Goal: Task Accomplishment & Management: Complete application form

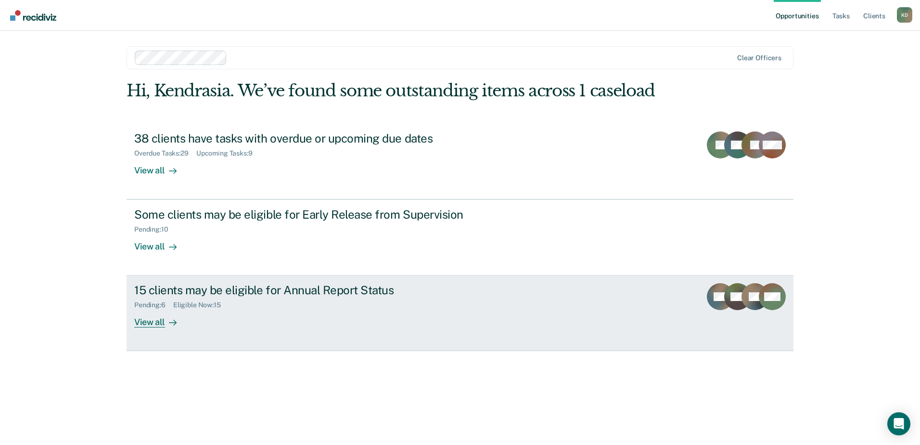
click at [308, 281] on link "15 clients may be eligible for Annual Report Status Pending : 6 Eligible Now : …" at bounding box center [460, 313] width 667 height 76
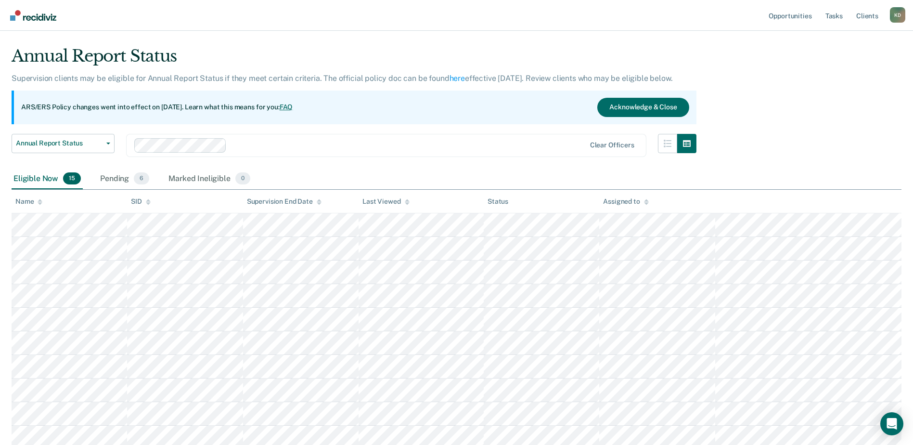
scroll to position [19, 0]
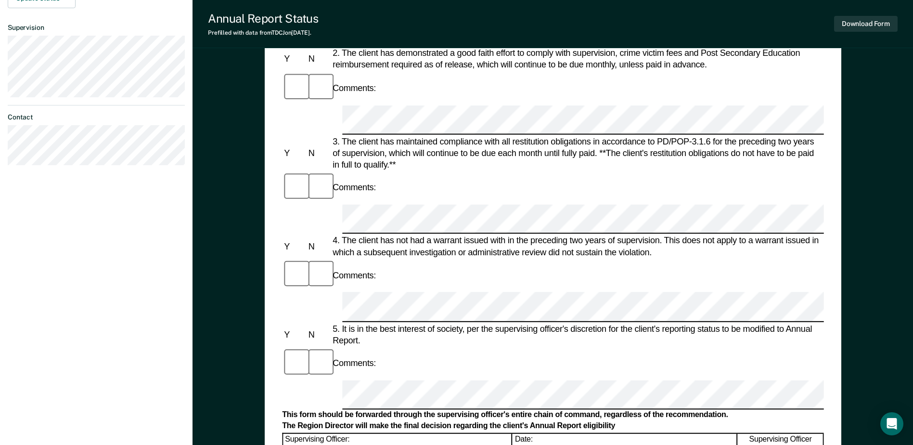
scroll to position [289, 0]
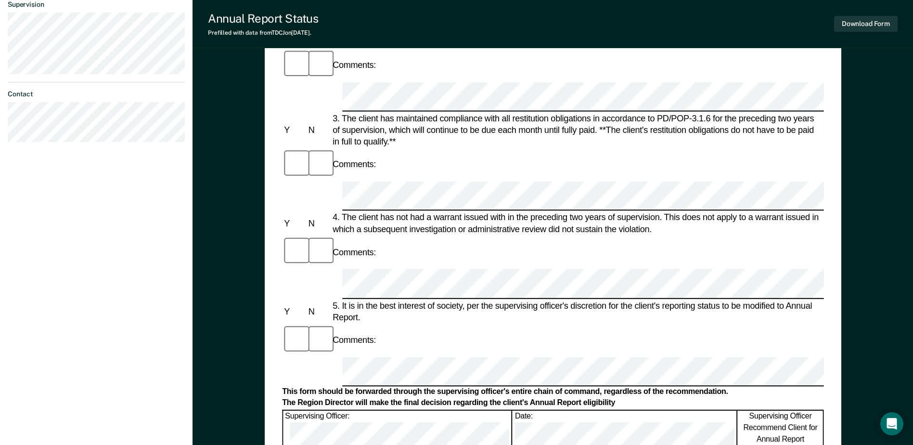
click at [552, 398] on div "The Region Director will make the final decision regarding the client's Annual …" at bounding box center [552, 403] width 541 height 10
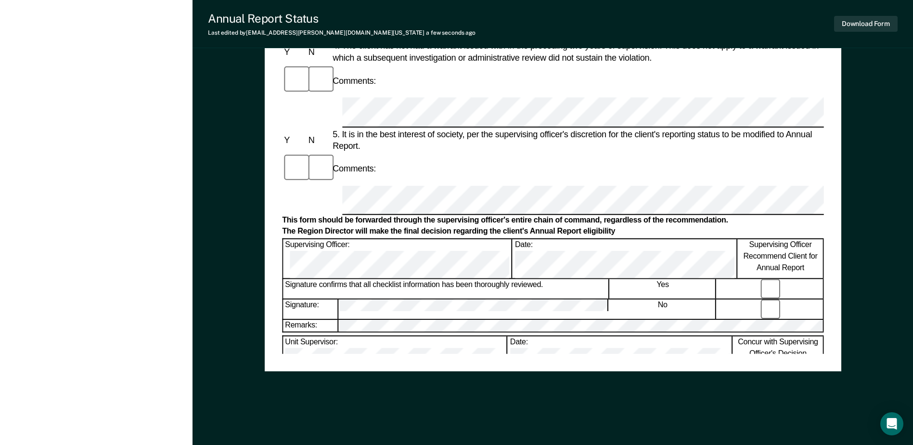
scroll to position [462, 0]
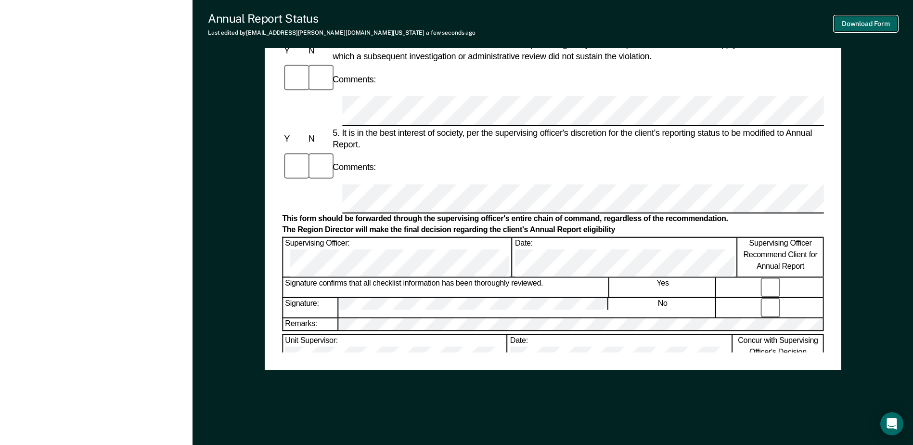
click at [861, 20] on button "Download Form" at bounding box center [866, 24] width 64 height 16
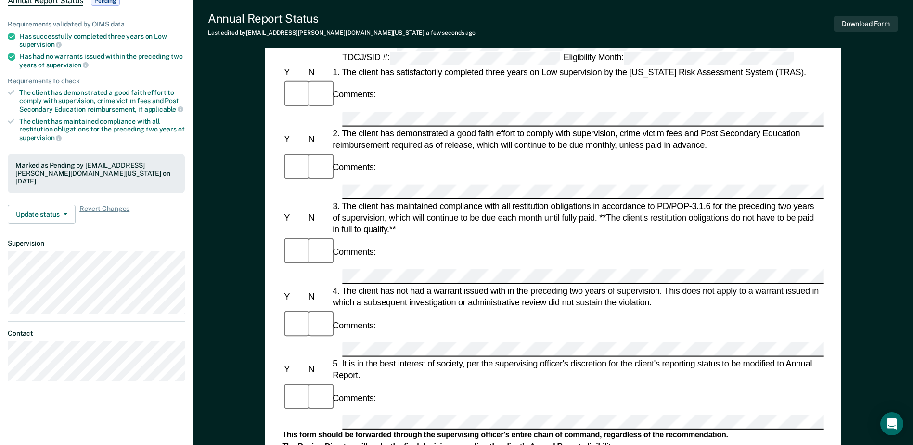
scroll to position [0, 0]
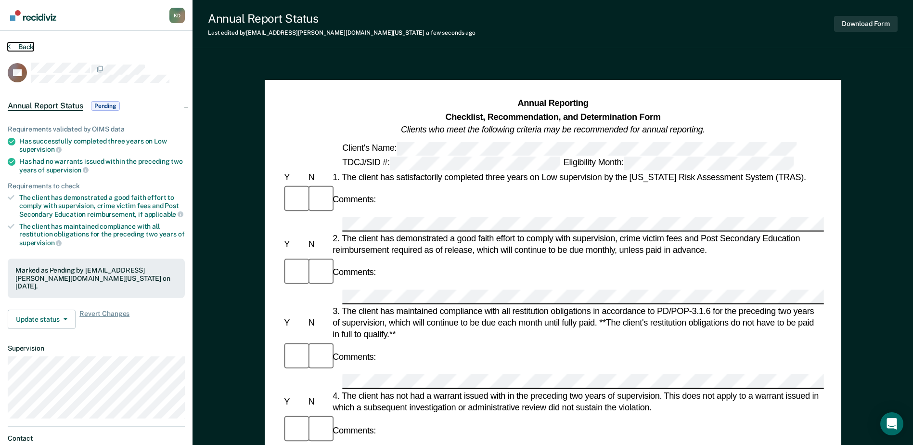
click at [11, 45] on button "Back" at bounding box center [21, 46] width 26 height 9
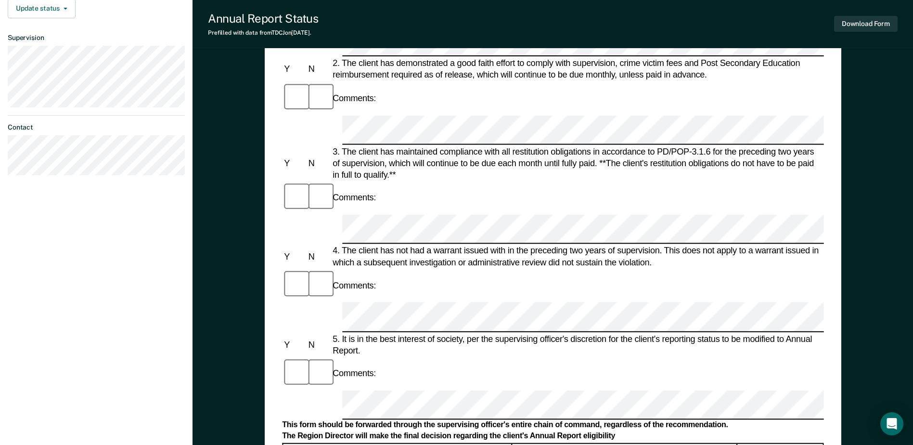
scroll to position [289, 0]
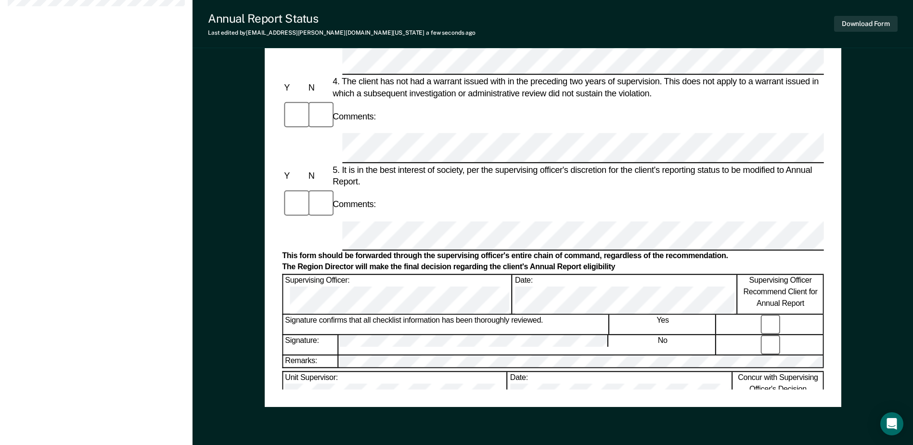
scroll to position [433, 0]
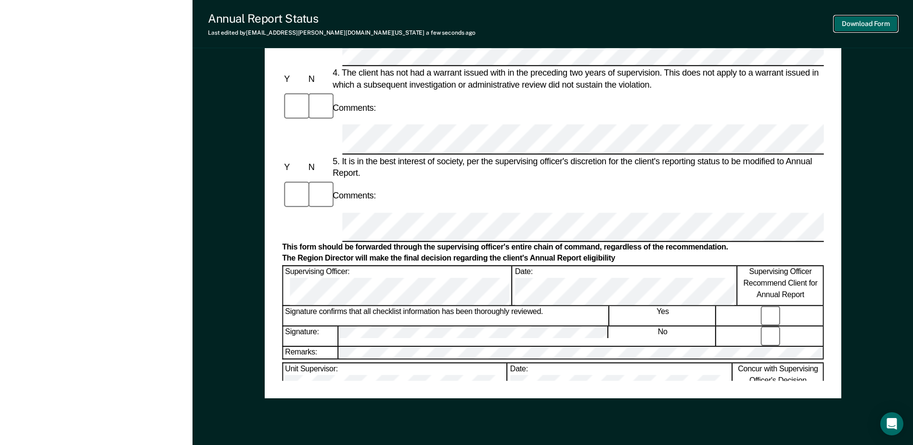
click at [848, 22] on button "Download Form" at bounding box center [866, 24] width 64 height 16
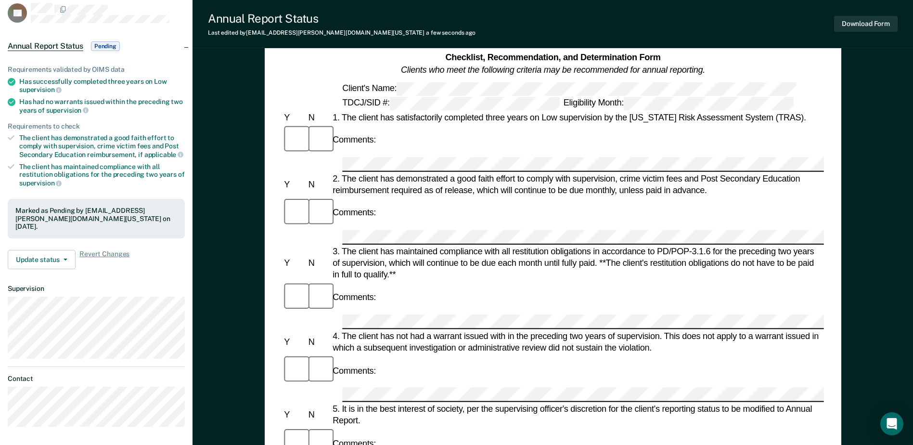
scroll to position [0, 0]
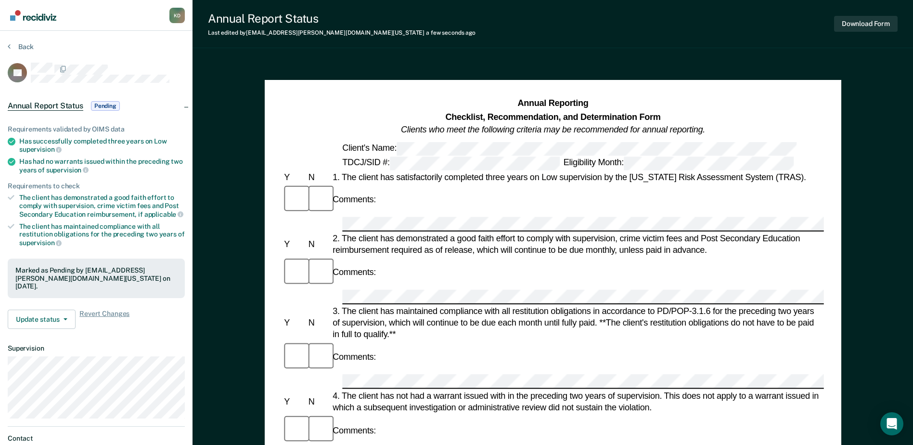
click at [18, 41] on section "Back DL Annual Report Status Pending Requirements validated by OIMS data Has su…" at bounding box center [96, 268] width 193 height 475
click at [20, 45] on button "Back" at bounding box center [21, 46] width 26 height 9
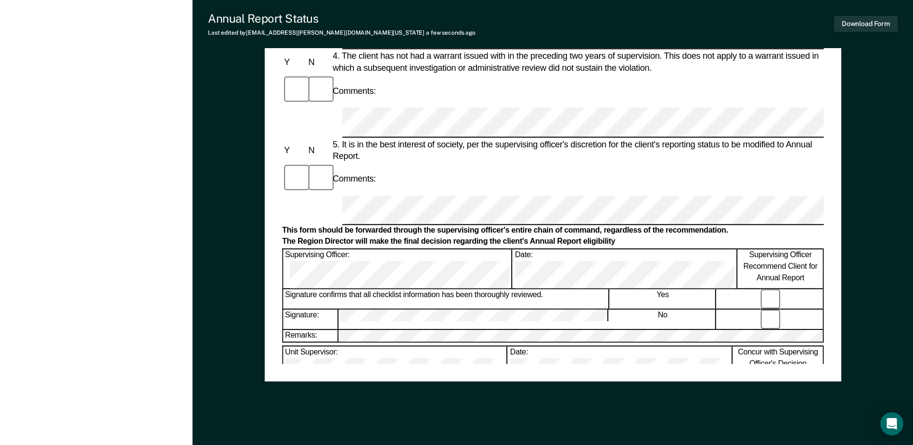
scroll to position [462, 0]
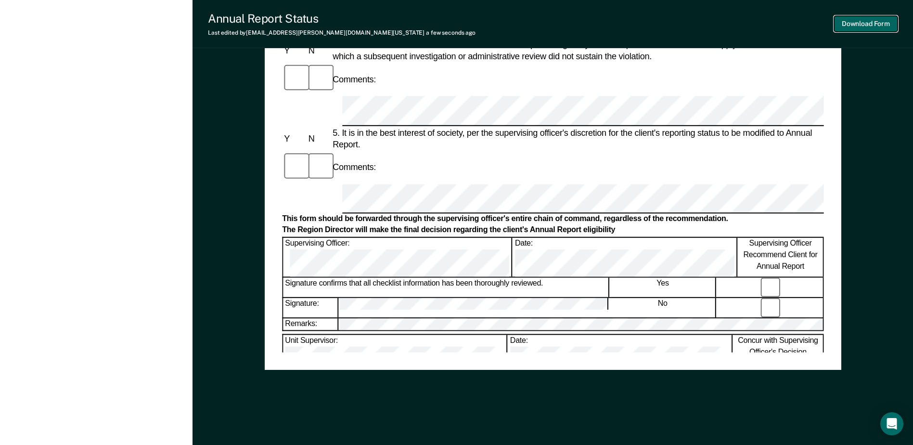
click at [850, 19] on button "Download Form" at bounding box center [866, 24] width 64 height 16
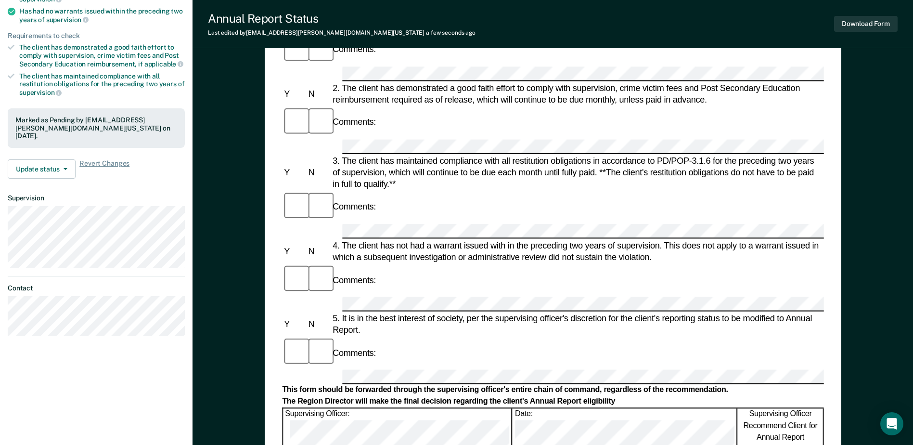
scroll to position [0, 0]
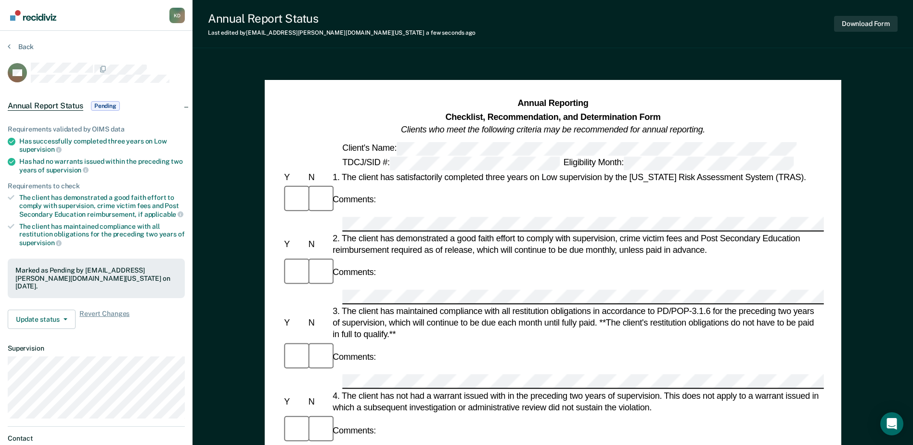
click at [24, 41] on section "Back AW Annual Report Status Pending Requirements validated by OIMS data Has su…" at bounding box center [96, 268] width 193 height 475
click at [23, 44] on button "Back" at bounding box center [21, 46] width 26 height 9
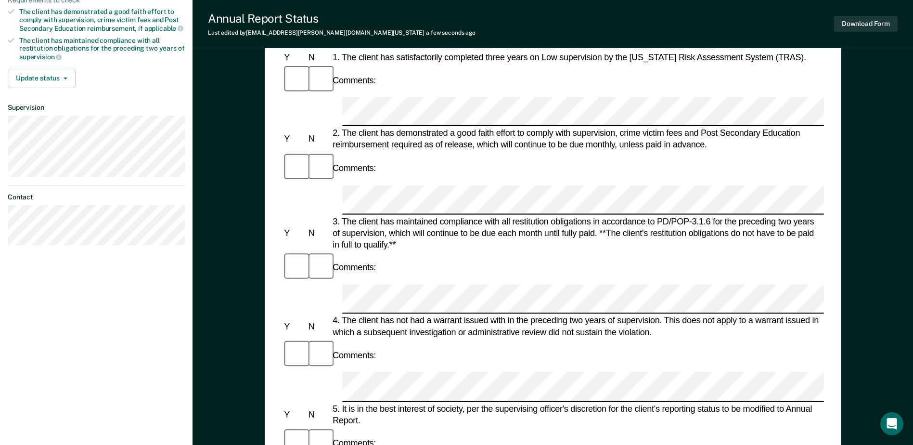
scroll to position [241, 0]
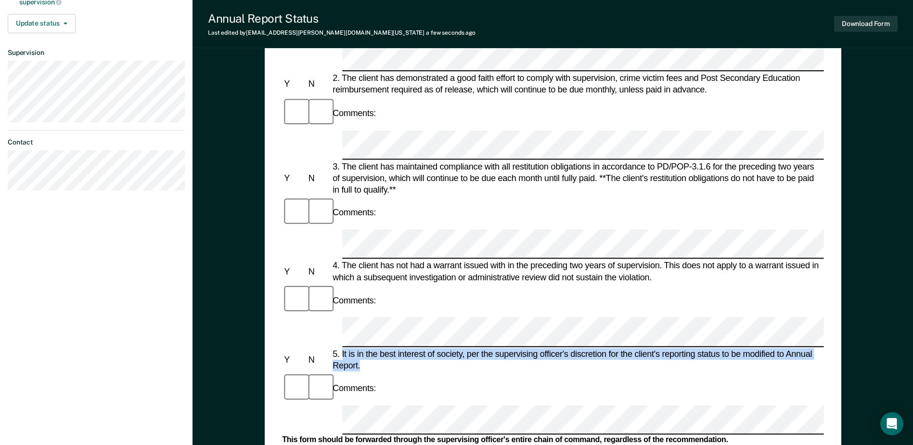
drag, startPoint x: 364, startPoint y: 180, endPoint x: 342, endPoint y: 169, distance: 24.8
click at [342, 347] on div "5. It is in the best interest of society, per the supervising officer's discret…" at bounding box center [577, 358] width 493 height 23
copy div "It is in the best interest of society, per the supervising officer's discretion…"
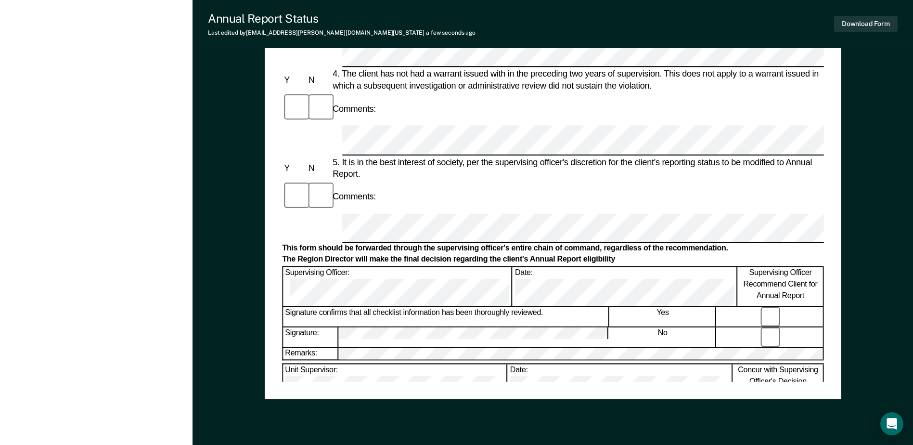
scroll to position [433, 0]
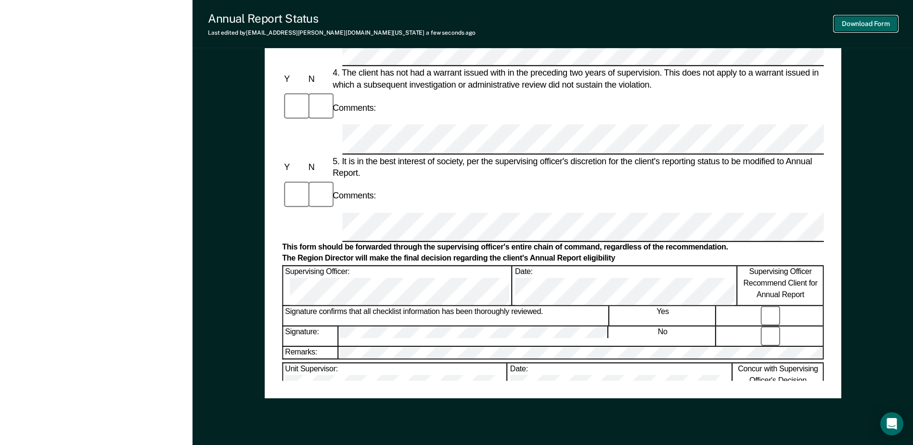
click at [867, 20] on button "Download Form" at bounding box center [866, 24] width 64 height 16
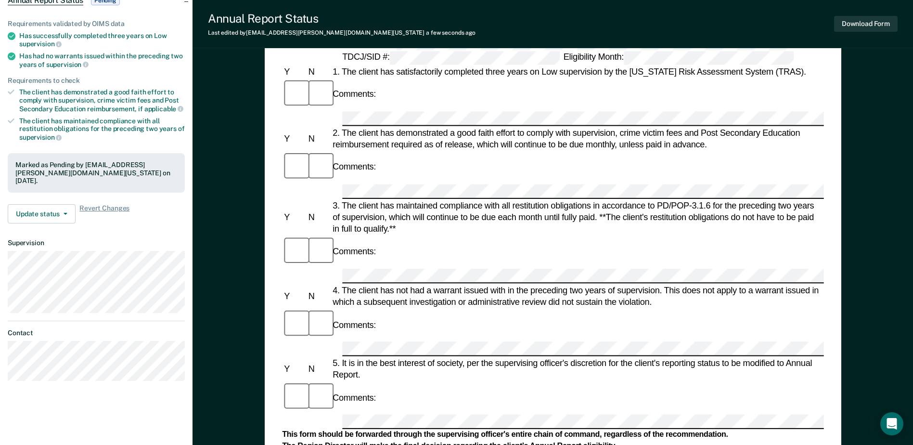
scroll to position [0, 0]
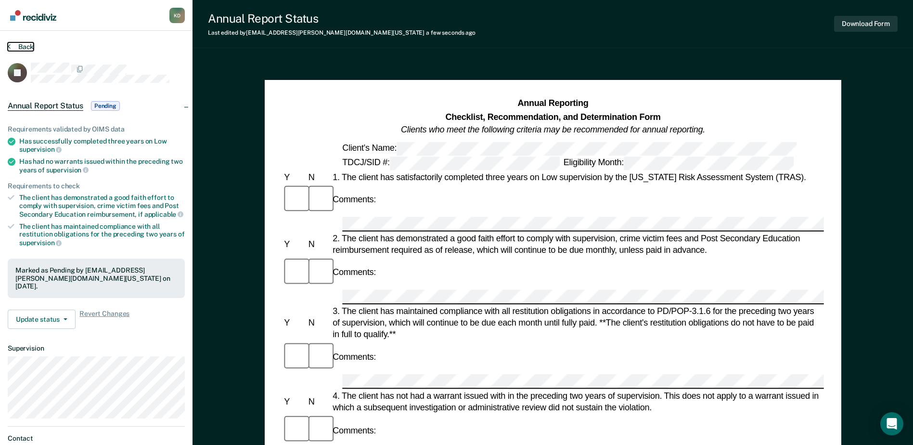
click at [28, 48] on button "Back" at bounding box center [21, 46] width 26 height 9
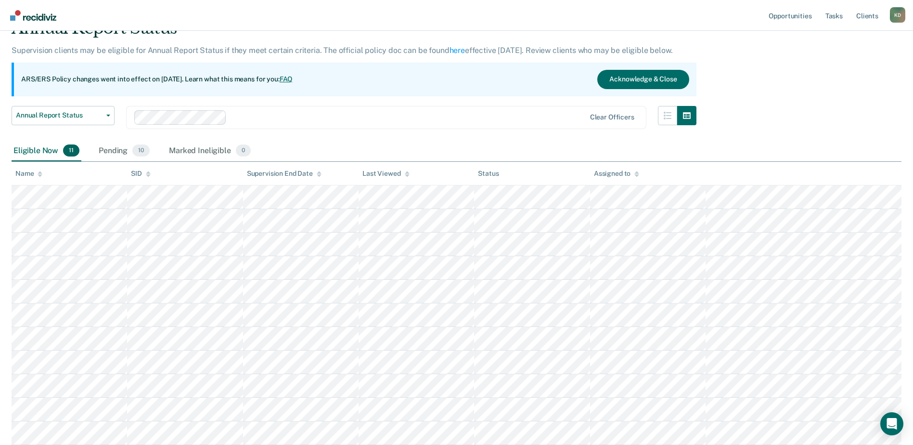
scroll to position [117, 0]
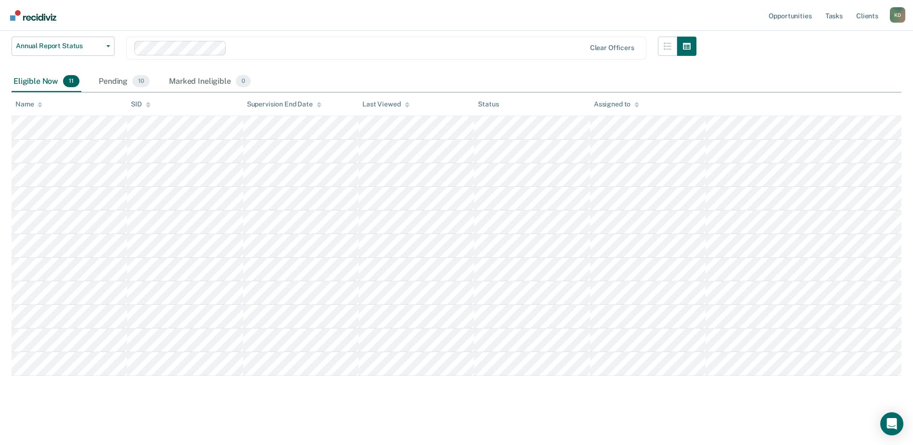
click at [842, 116] on th at bounding box center [804, 104] width 196 height 24
